Goal: Transaction & Acquisition: Obtain resource

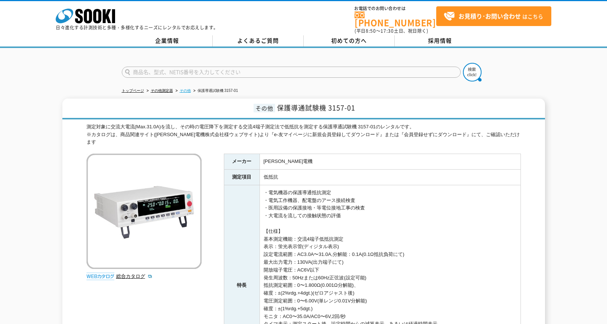
click at [184, 88] on link "その他" at bounding box center [185, 90] width 11 height 4
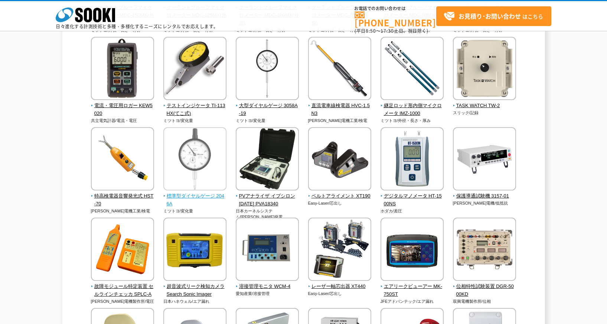
scroll to position [297, 0]
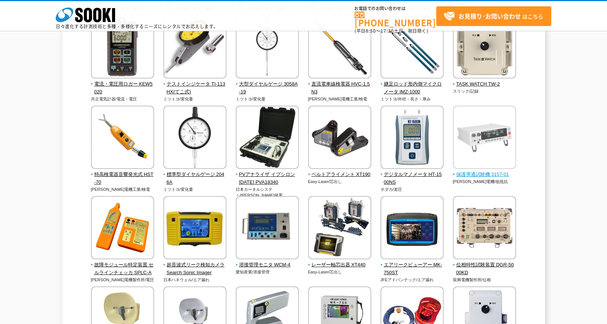
click at [492, 143] on img at bounding box center [484, 138] width 63 height 65
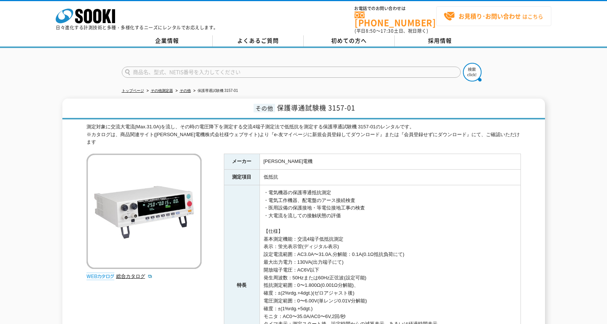
click at [480, 17] on strong "お見積り･お問い合わせ" at bounding box center [490, 16] width 62 height 9
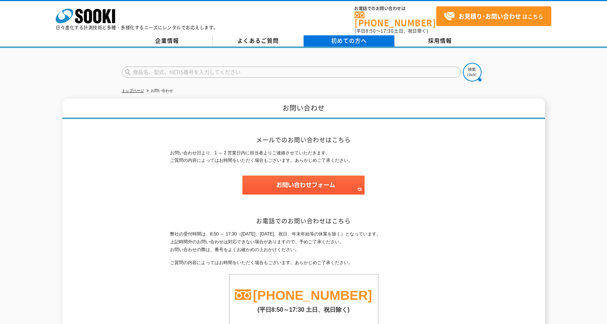
click at [351, 37] on span "初めての方へ" at bounding box center [349, 40] width 36 height 8
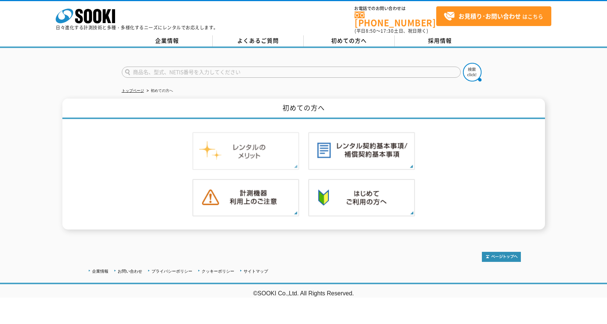
click at [250, 153] on img at bounding box center [245, 151] width 107 height 38
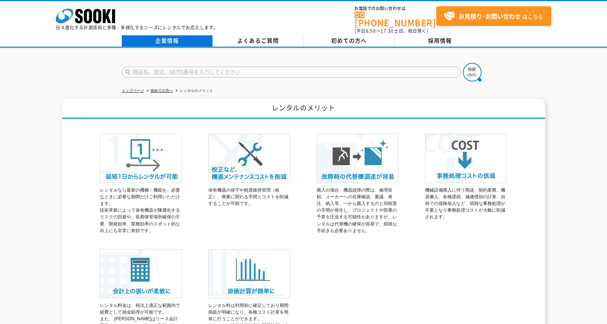
click at [180, 35] on link "企業情報" at bounding box center [167, 40] width 91 height 11
